Goal: Transaction & Acquisition: Purchase product/service

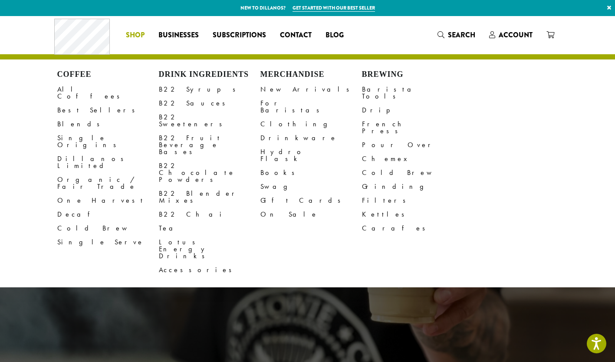
click at [135, 32] on span "Shop" at bounding box center [135, 35] width 19 height 11
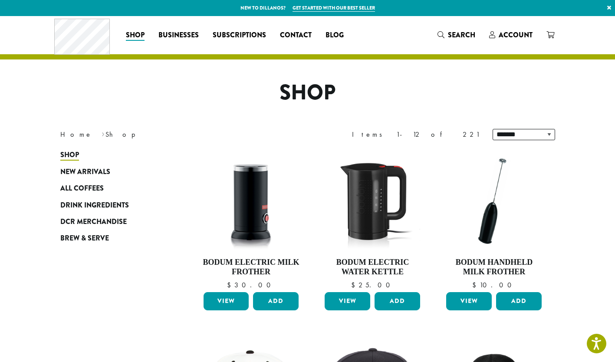
click at [81, 185] on span "All Coffees" at bounding box center [81, 188] width 43 height 11
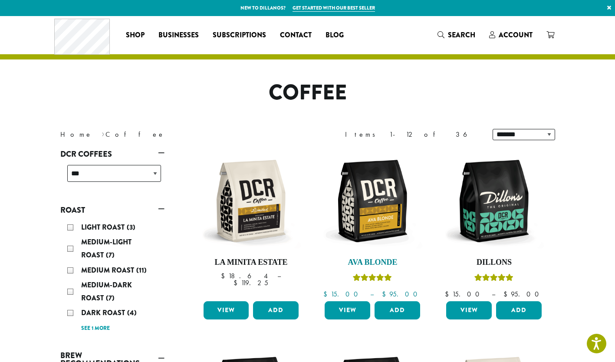
click at [378, 231] on img at bounding box center [372, 201] width 100 height 100
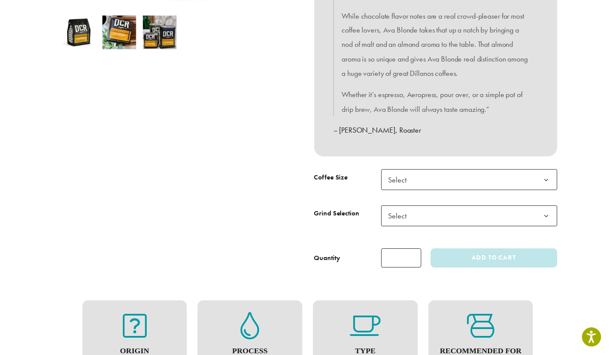
scroll to position [310, 0]
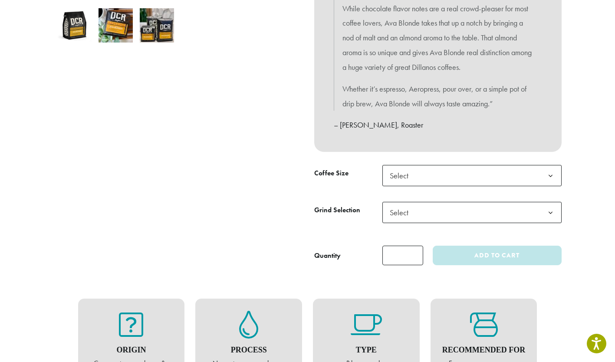
click at [451, 178] on span "Select" at bounding box center [471, 175] width 179 height 21
click at [424, 214] on span "Select" at bounding box center [471, 212] width 179 height 21
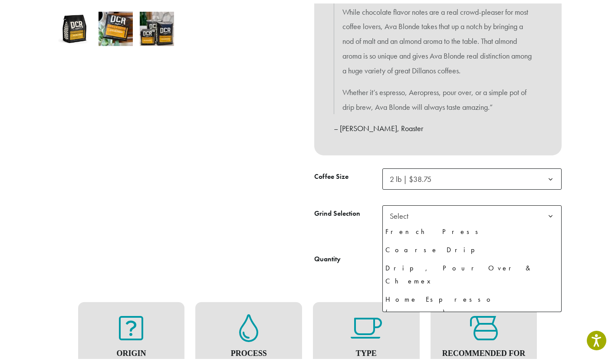
scroll to position [59, 0]
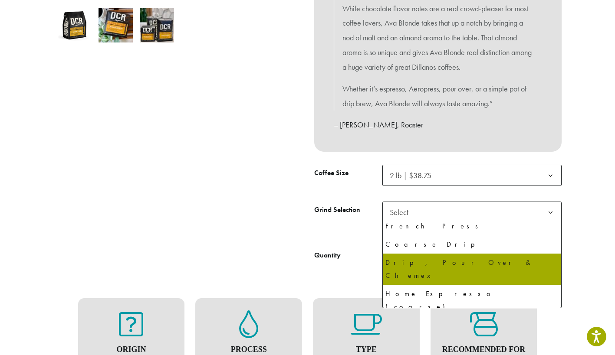
select select "**********"
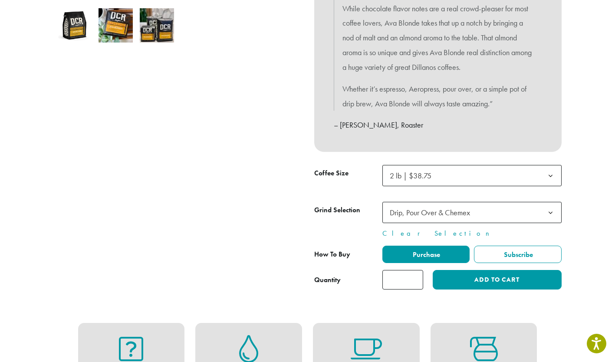
type input "*"
click at [416, 279] on input "*" at bounding box center [402, 280] width 41 height 20
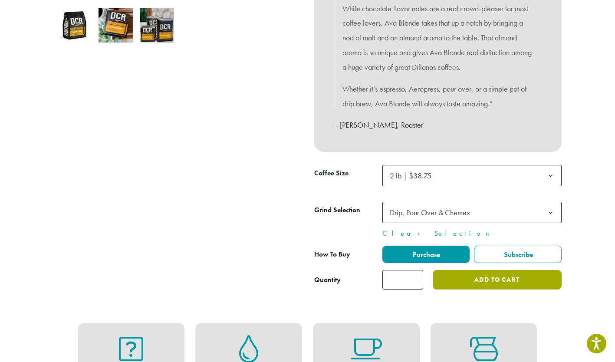
click at [477, 282] on button "Add to cart" at bounding box center [497, 280] width 128 height 20
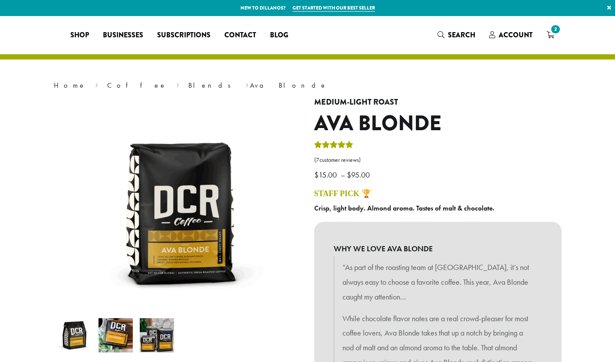
select select "**********"
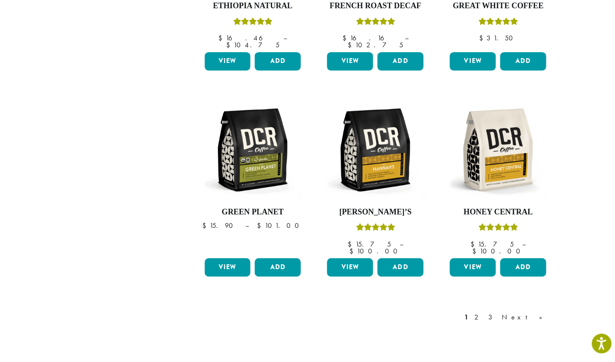
scroll to position [681, 0]
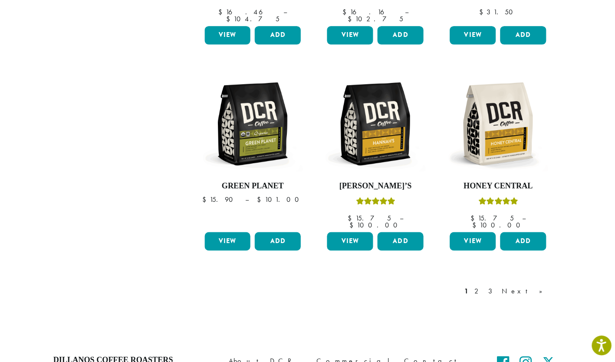
click at [531, 285] on link "Next »" at bounding box center [521, 290] width 50 height 10
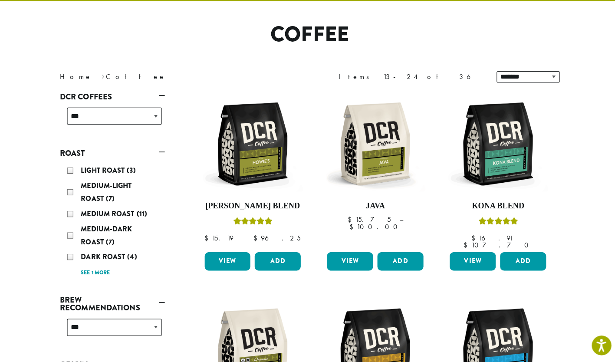
scroll to position [53, 0]
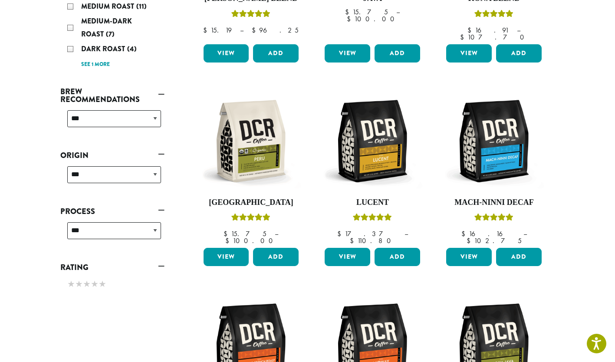
scroll to position [261, 0]
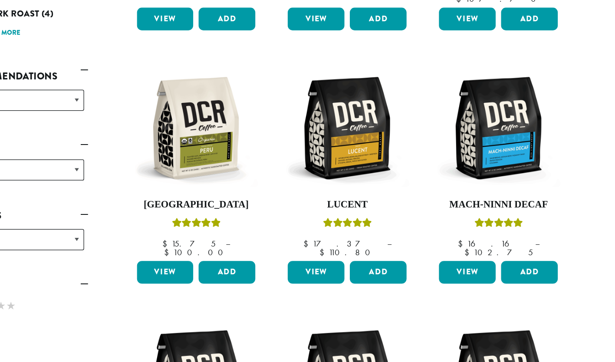
click at [473, 250] on link "View" at bounding box center [469, 259] width 46 height 18
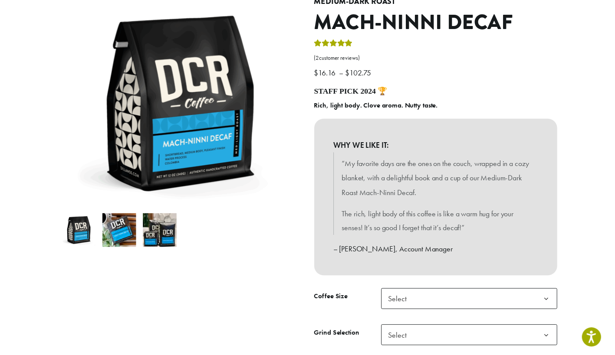
scroll to position [186, 0]
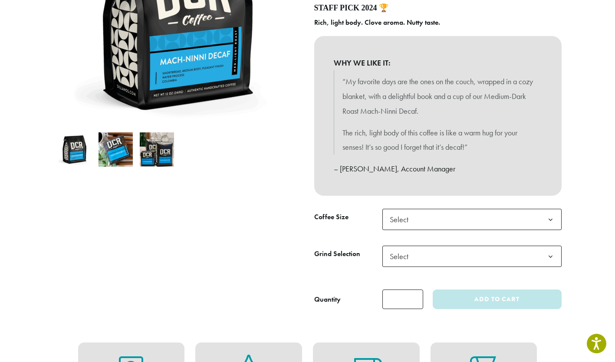
click at [515, 217] on span "Select" at bounding box center [471, 219] width 179 height 21
click at [431, 257] on span "Select" at bounding box center [471, 256] width 179 height 21
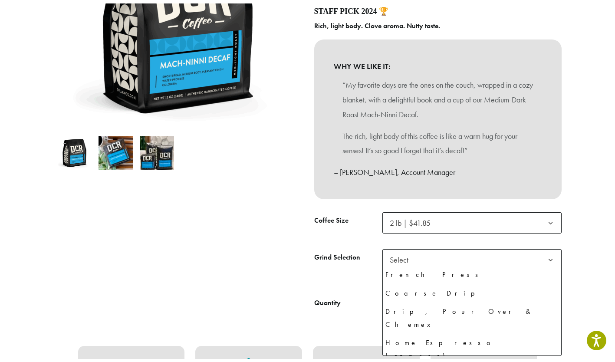
scroll to position [59, 0]
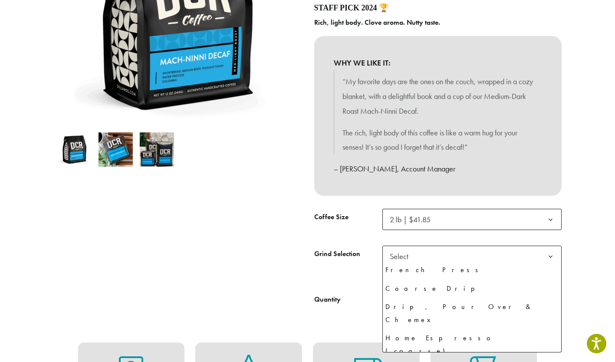
select select "**********"
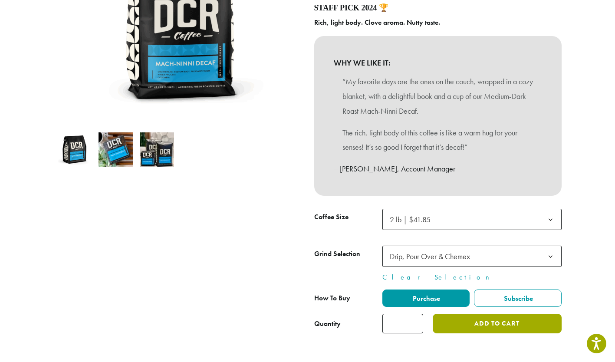
click at [507, 328] on button "Add to cart" at bounding box center [497, 324] width 128 height 20
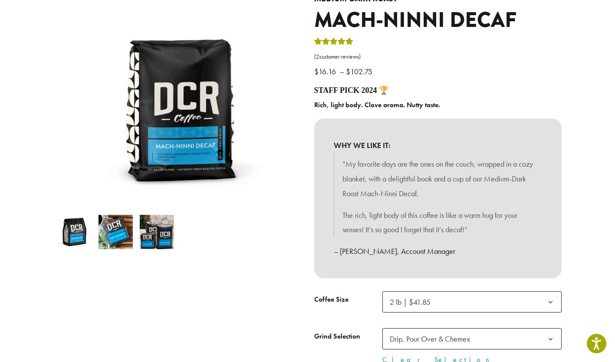
scroll to position [140, 0]
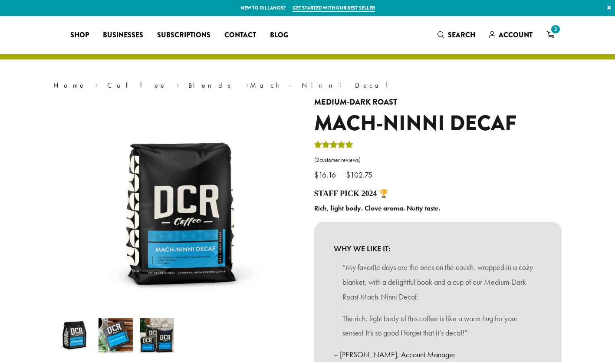
select select "**********"
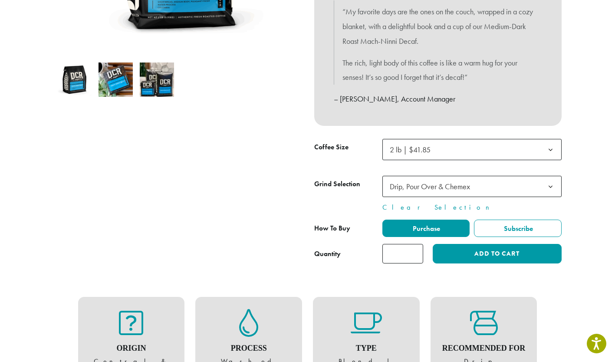
scroll to position [255, 0]
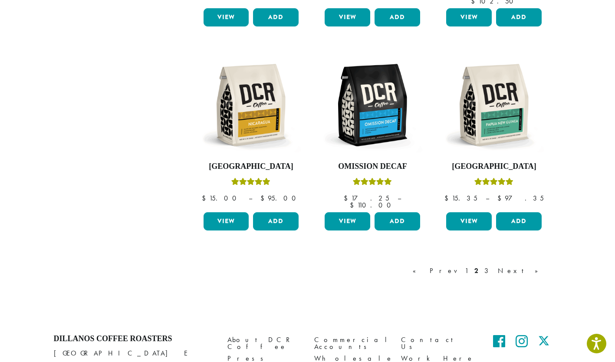
scroll to position [714, 0]
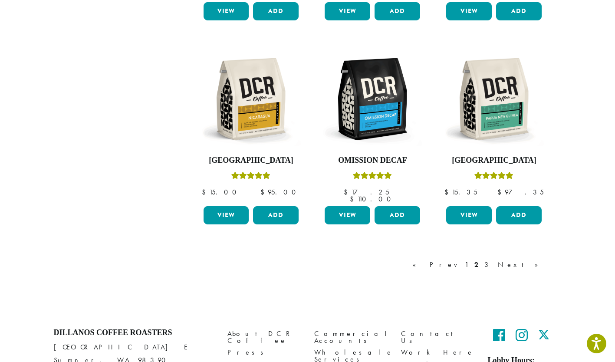
click at [536, 260] on link "Next »" at bounding box center [521, 265] width 50 height 10
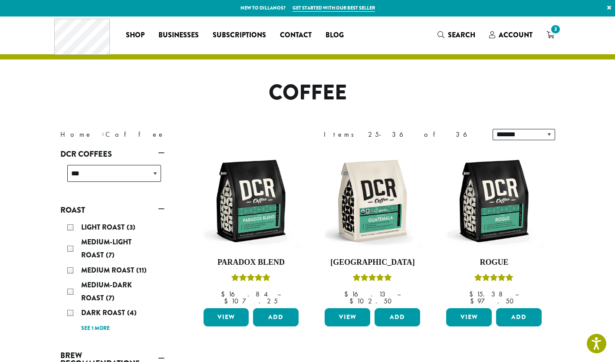
click at [552, 37] on icon "3" at bounding box center [550, 34] width 8 height 7
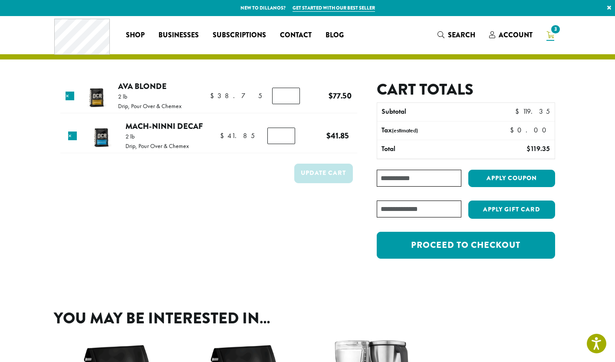
click at [72, 137] on link "×" at bounding box center [72, 136] width 9 height 9
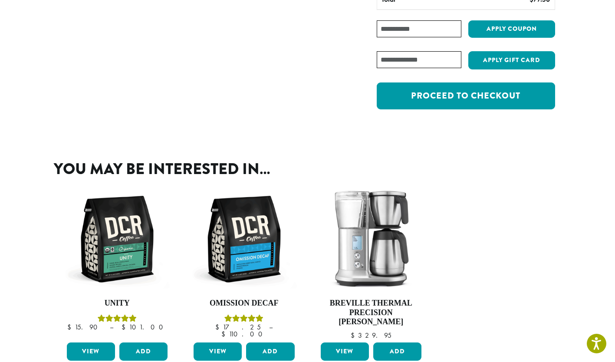
scroll to position [191, 0]
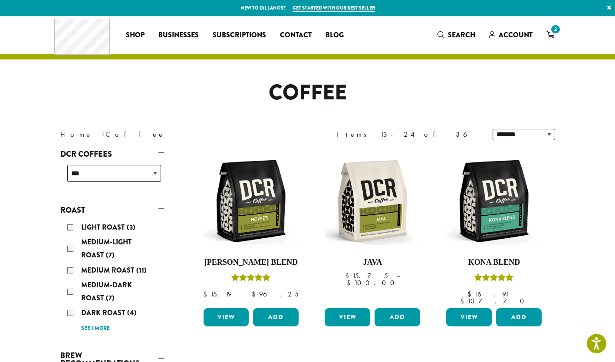
click at [69, 227] on div "Light Roast (3)" at bounding box center [114, 227] width 94 height 13
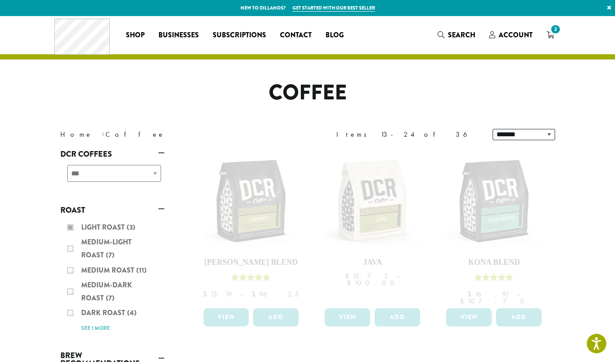
click at [70, 248] on div "Light Roast (3) Medium-Light Roast (7) Medium Roast (11) Medium-Dark Roast (7) …" at bounding box center [112, 277] width 104 height 120
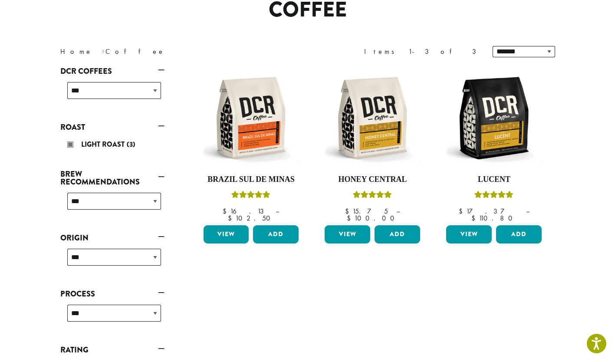
scroll to position [104, 0]
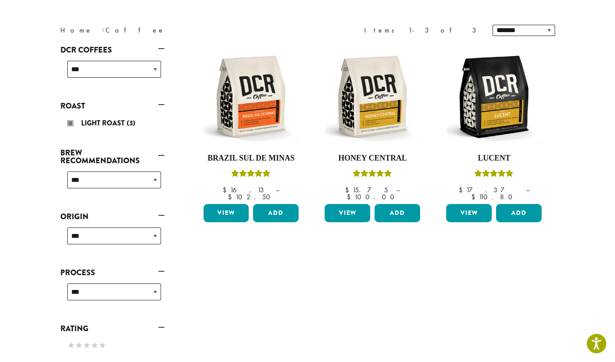
click at [345, 204] on link "View" at bounding box center [348, 213] width 46 height 18
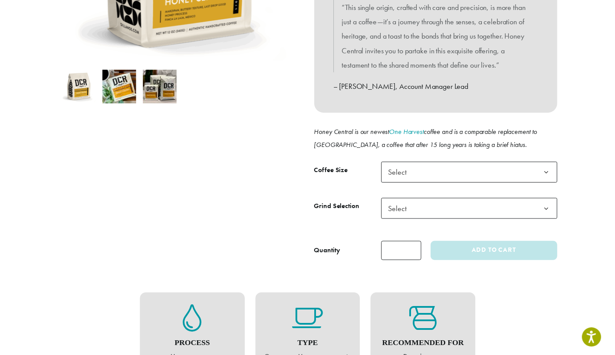
scroll to position [250, 0]
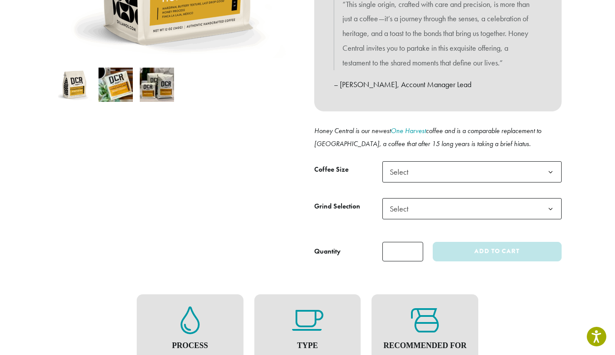
click at [549, 174] on b at bounding box center [550, 172] width 21 height 21
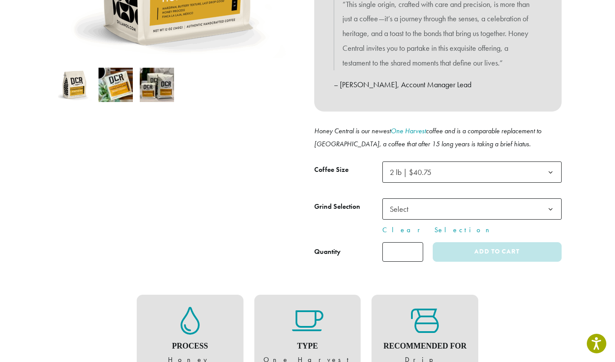
click at [426, 209] on span "Select" at bounding box center [471, 208] width 179 height 21
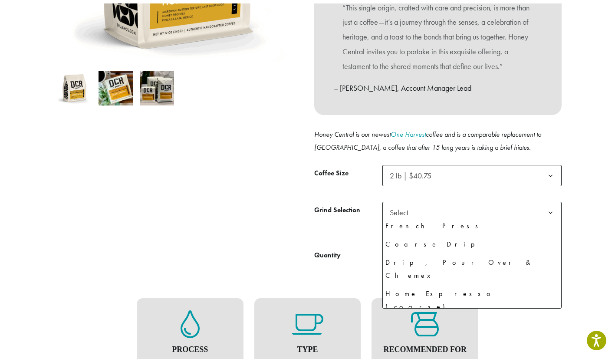
scroll to position [57, 0]
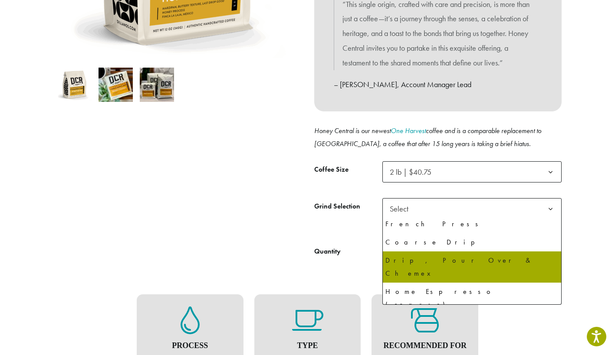
select select "**********"
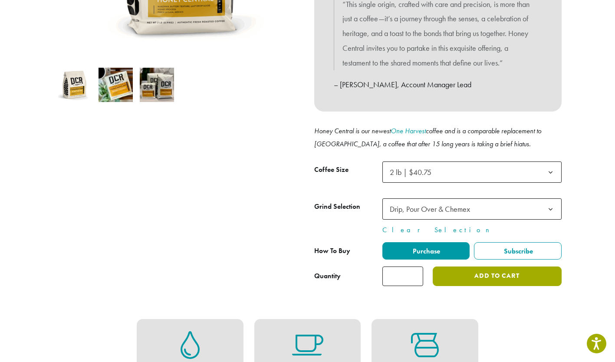
click at [525, 276] on button "Add to cart" at bounding box center [497, 276] width 128 height 20
